Goal: Task Accomplishment & Management: Manage account settings

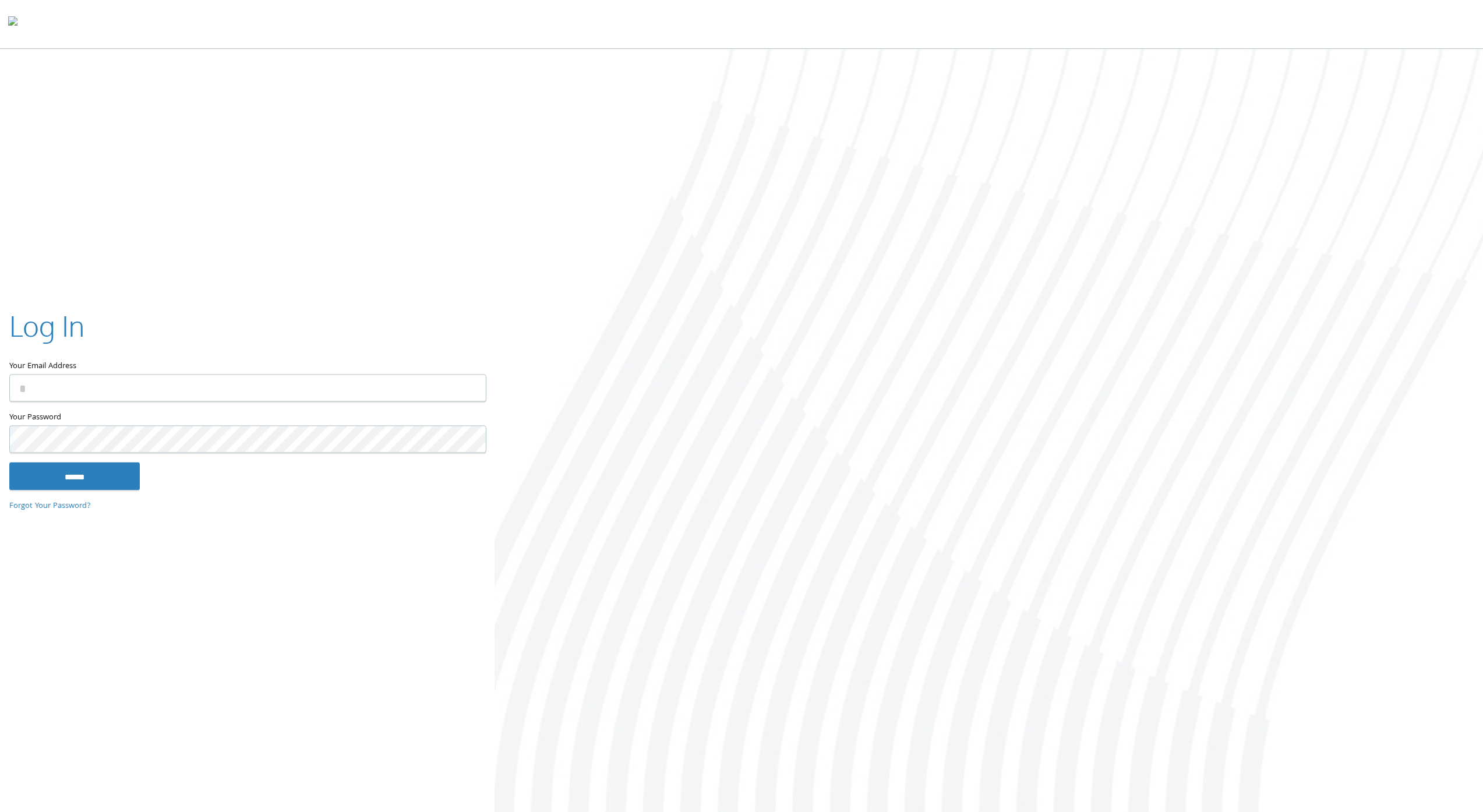
click at [0, 811] on com-1password-button at bounding box center [0, 814] width 0 height 0
type input "**********"
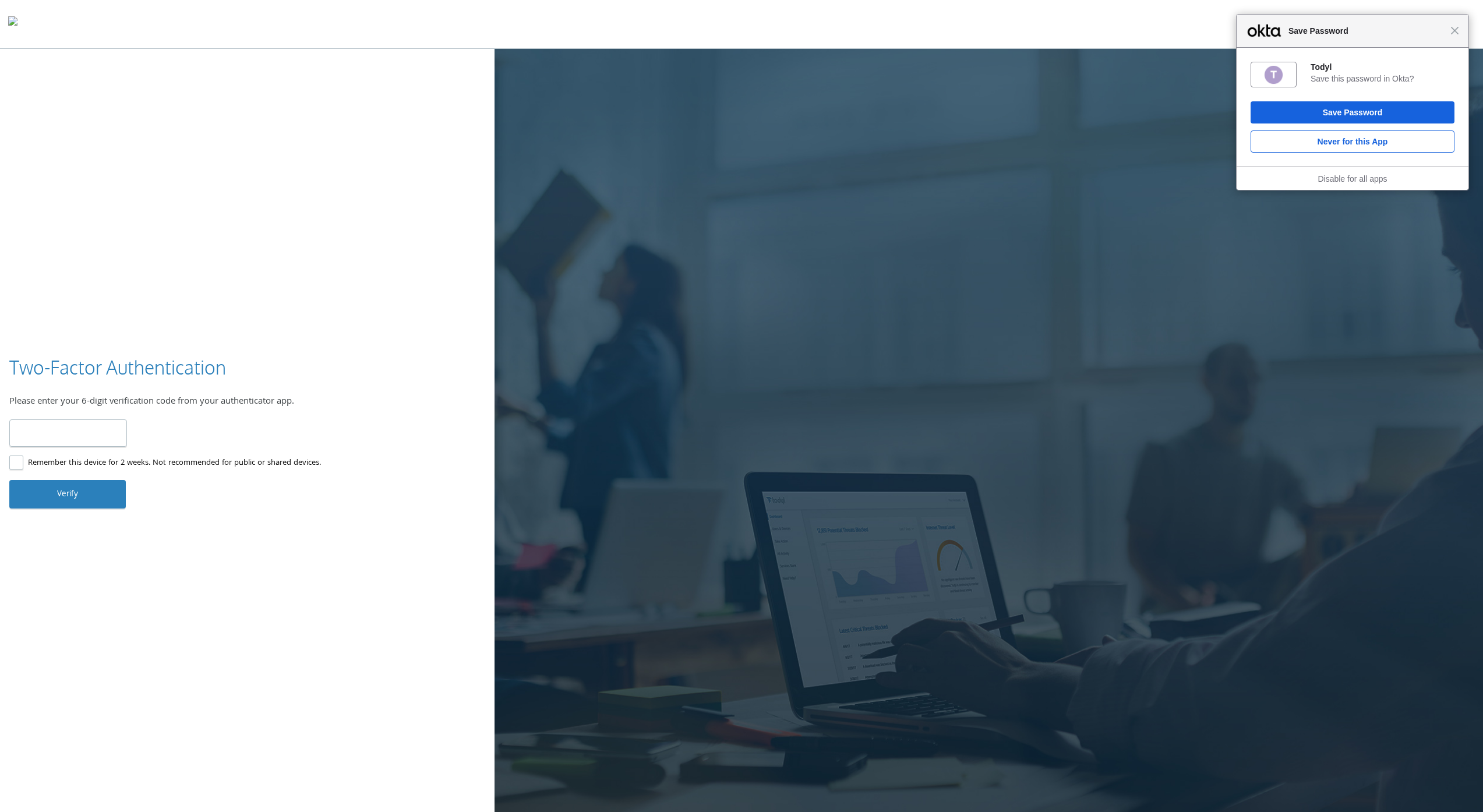
click at [54, 438] on input "number" at bounding box center [68, 433] width 118 height 27
type input "******"
